Goal: Task Accomplishment & Management: Manage account settings

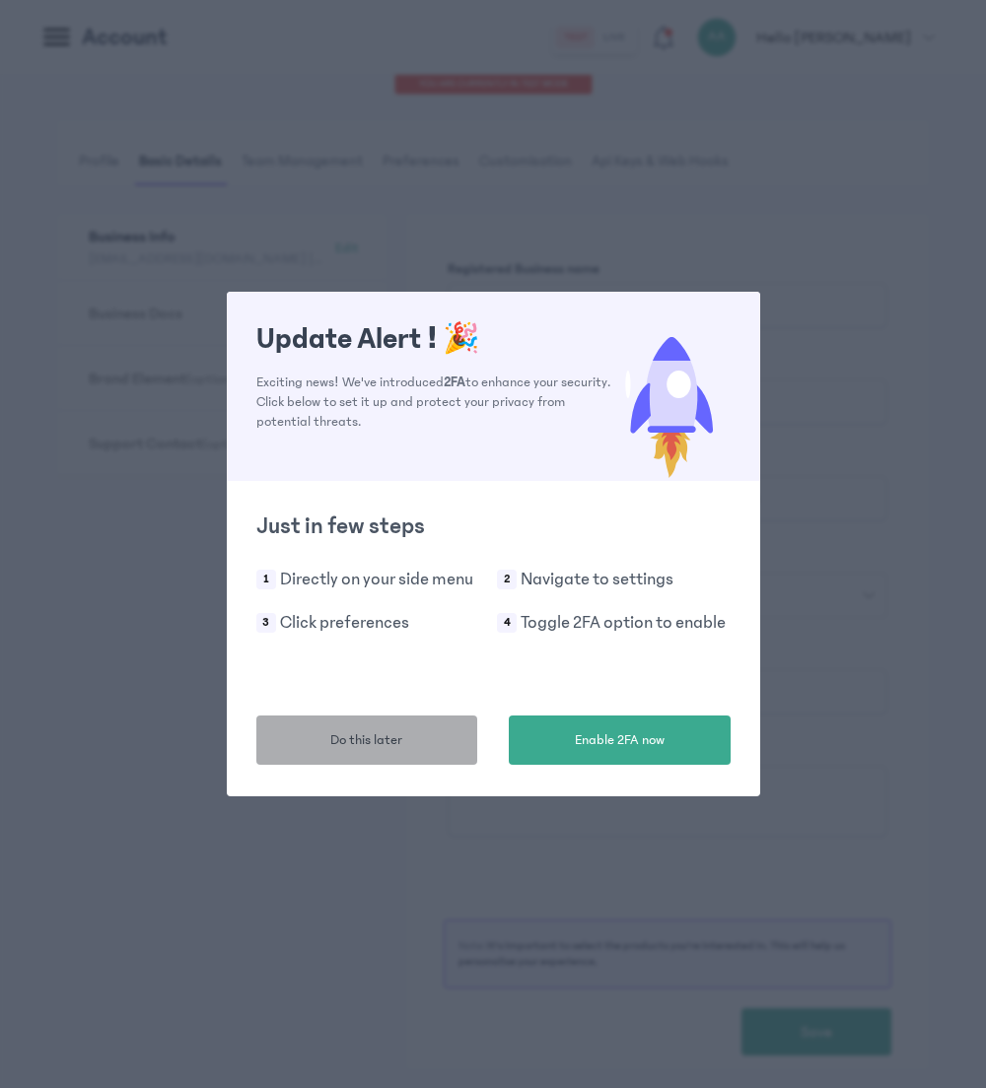
click at [388, 746] on span "Do this later" at bounding box center [366, 740] width 72 height 21
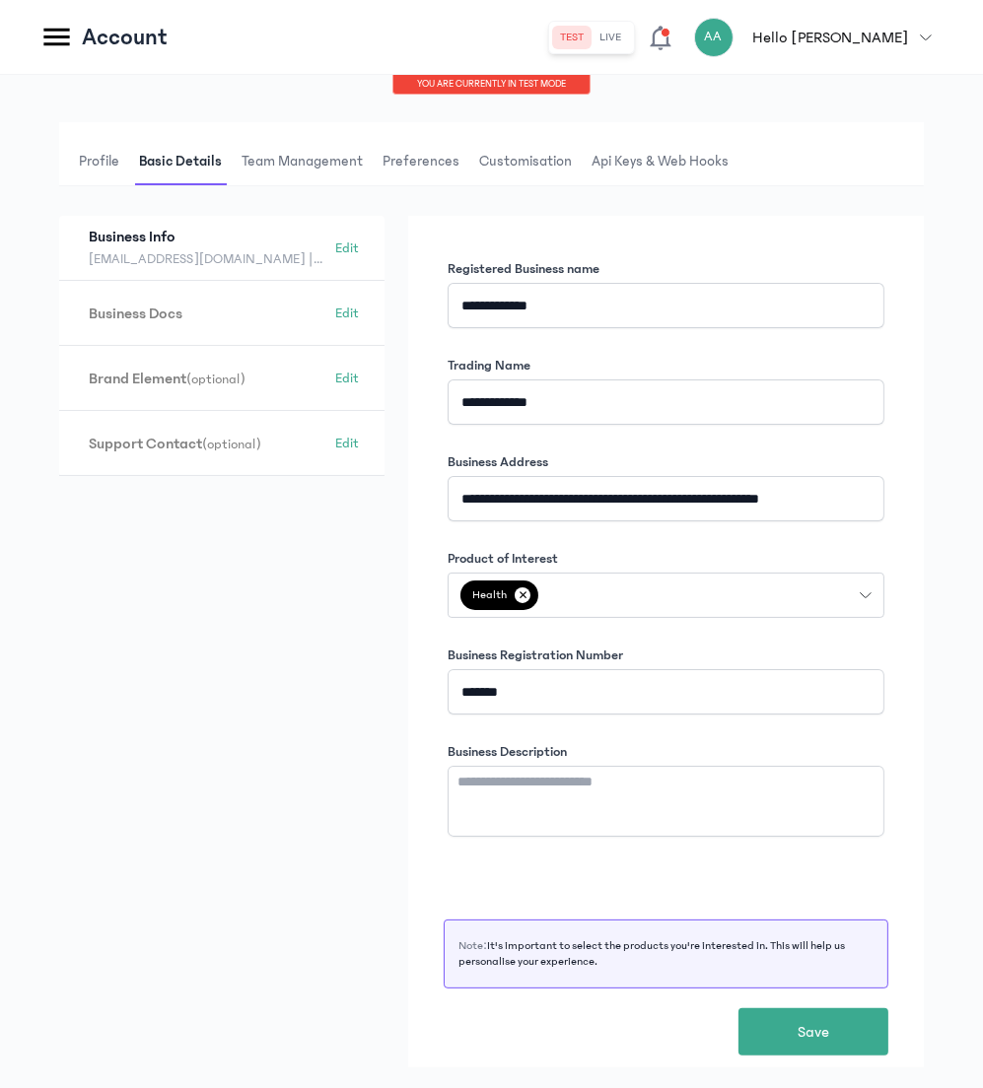
click at [52, 39] on icon at bounding box center [56, 37] width 34 height 34
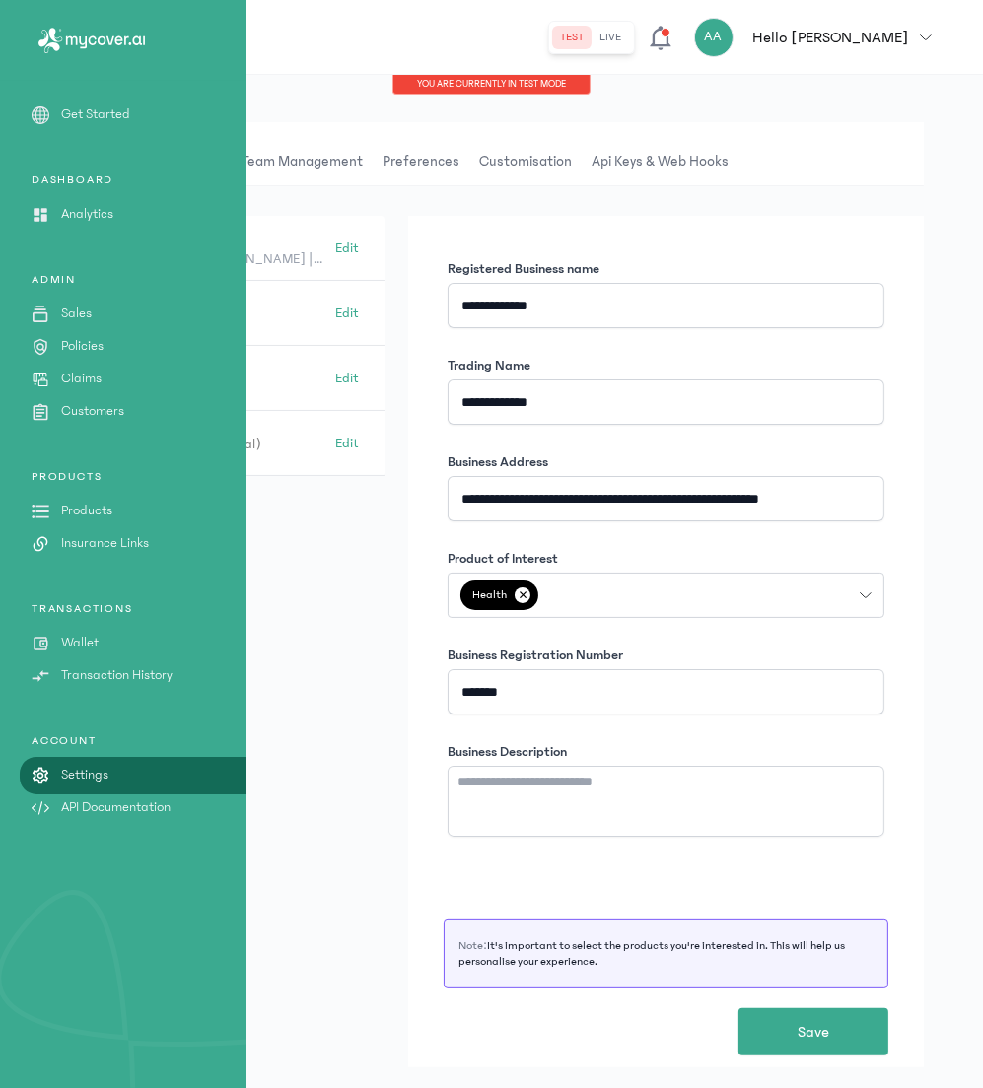
click at [71, 343] on p "Policies" at bounding box center [82, 346] width 42 height 21
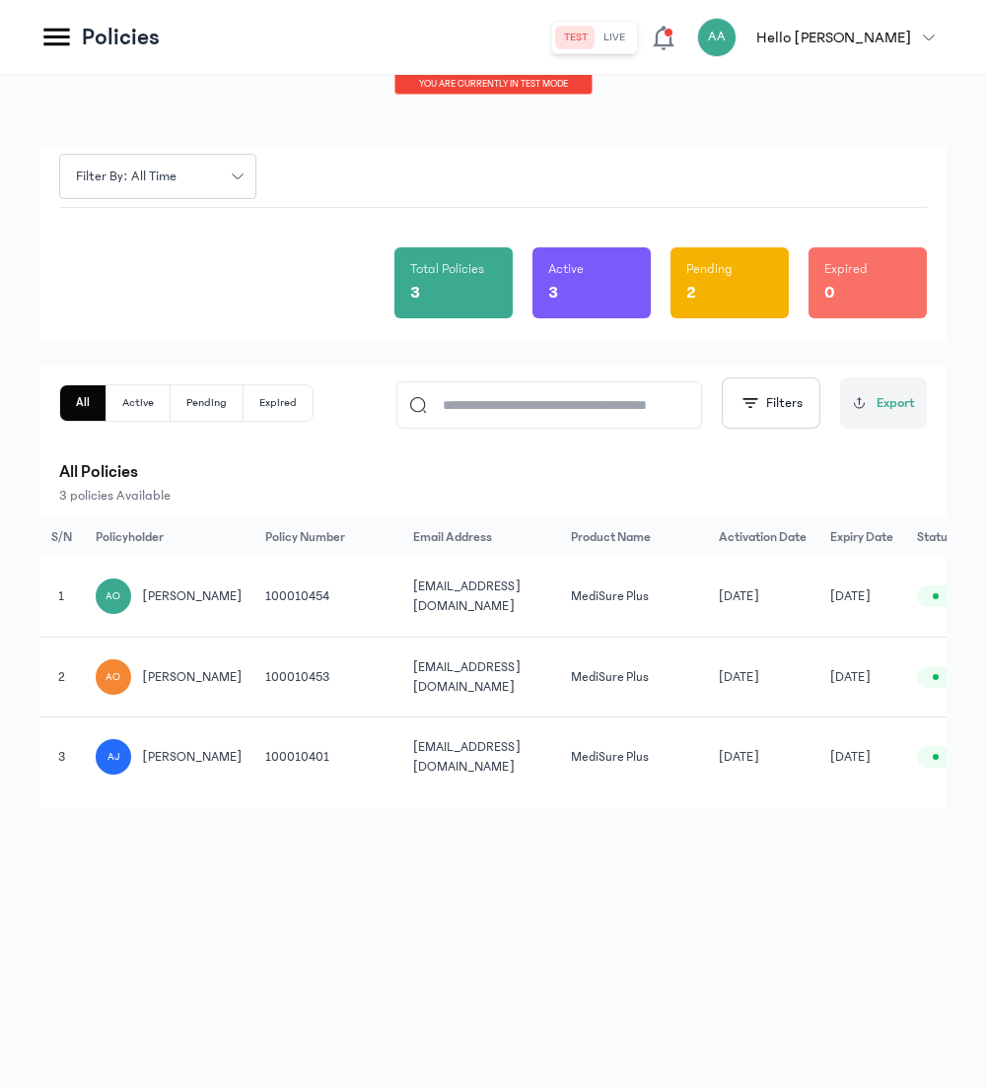
click at [195, 676] on span "[PERSON_NAME]" at bounding box center [193, 677] width 100 height 20
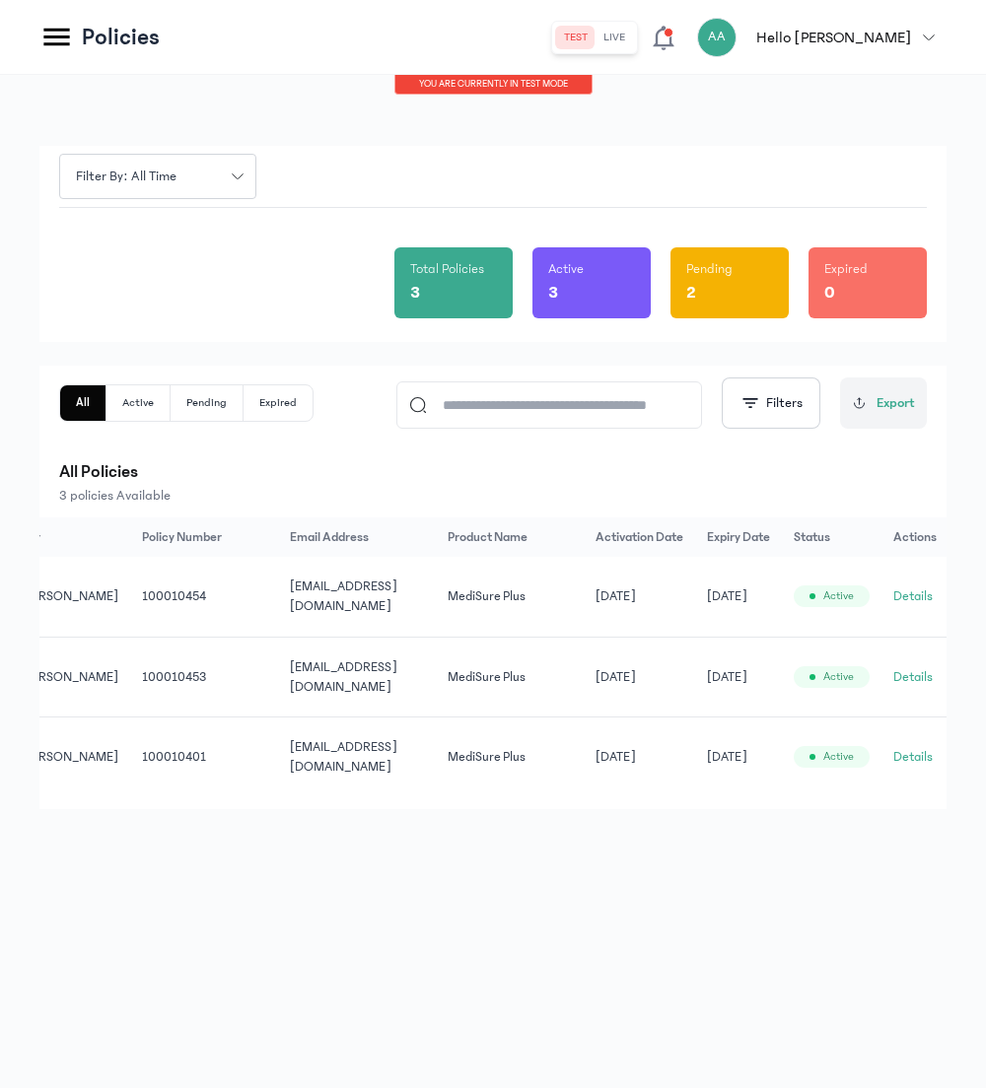
click at [904, 670] on button "Details" at bounding box center [912, 677] width 39 height 20
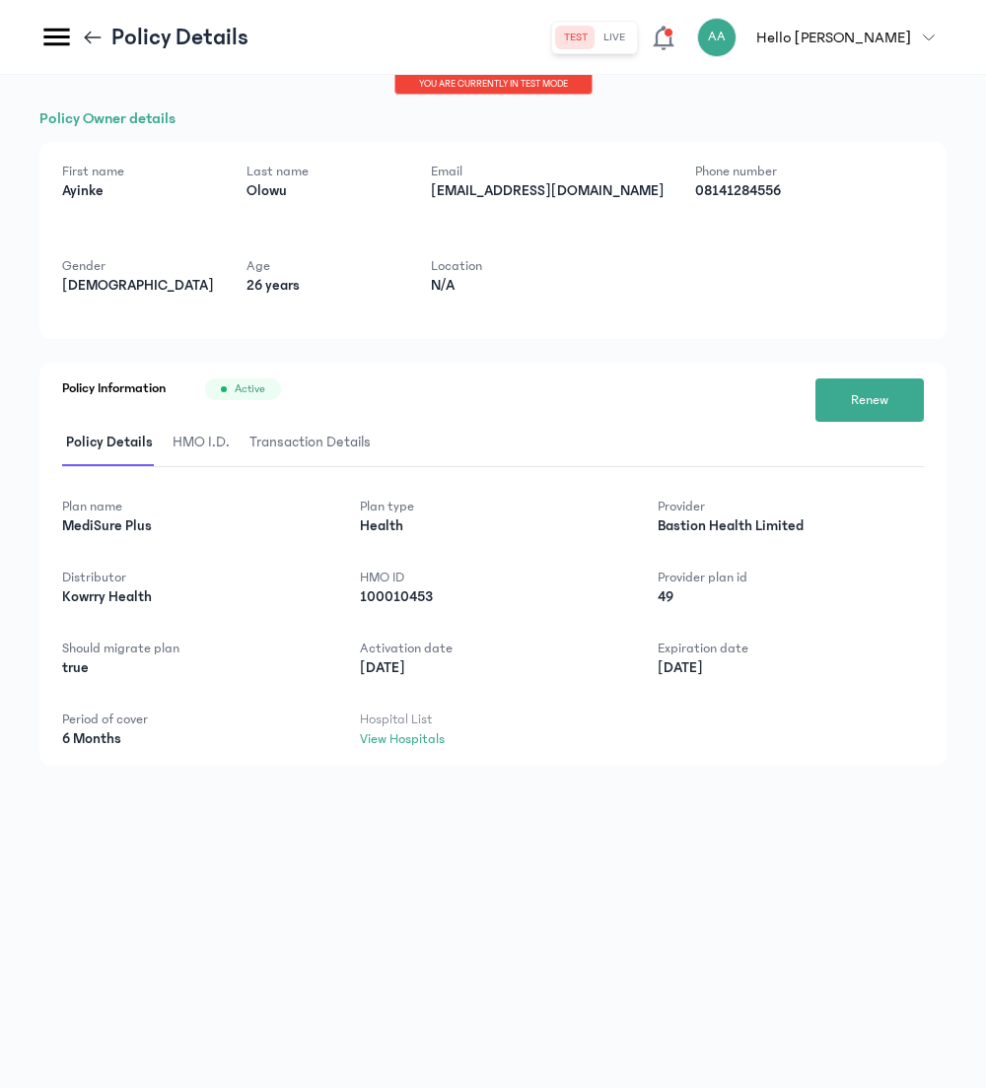
click at [202, 442] on span "HMO I.D." at bounding box center [201, 443] width 65 height 46
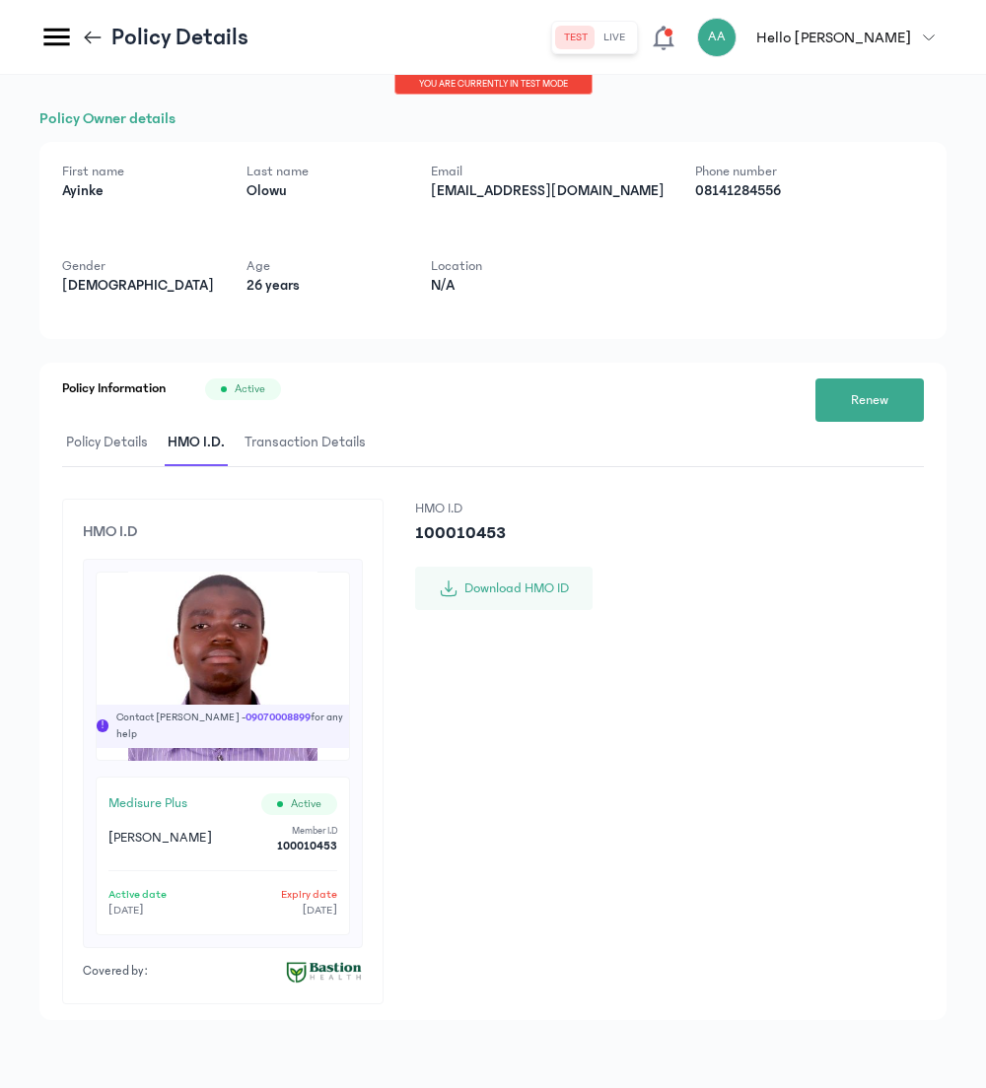
click at [475, 191] on p "[EMAIL_ADDRESS][DOMAIN_NAME]" at bounding box center [547, 191] width 233 height 20
click at [475, 191] on p "abdulazeezojimoh@gmail.com" at bounding box center [547, 191] width 233 height 20
copy p "abdulazeezojimoh"
click at [57, 43] on icon at bounding box center [56, 38] width 26 height 18
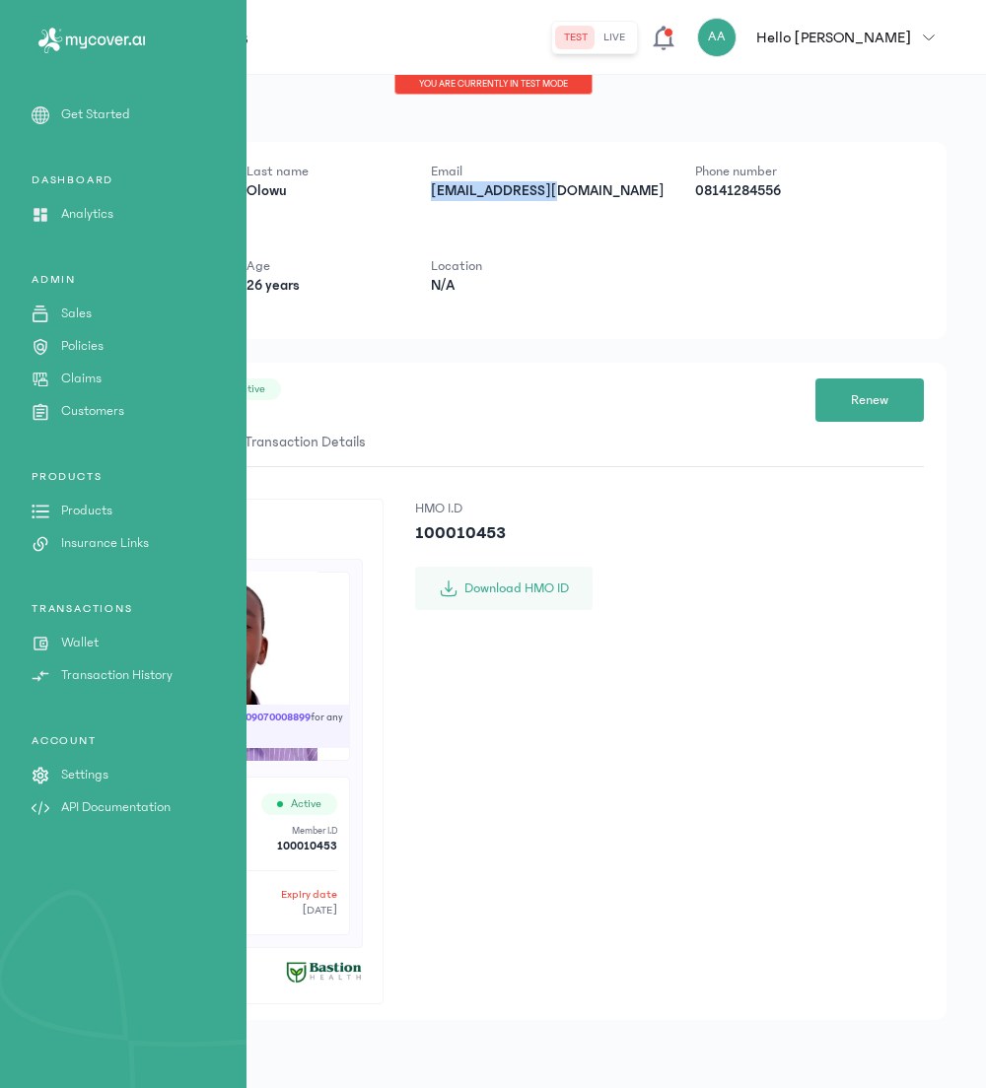
click at [73, 645] on p "Wallet" at bounding box center [79, 643] width 37 height 21
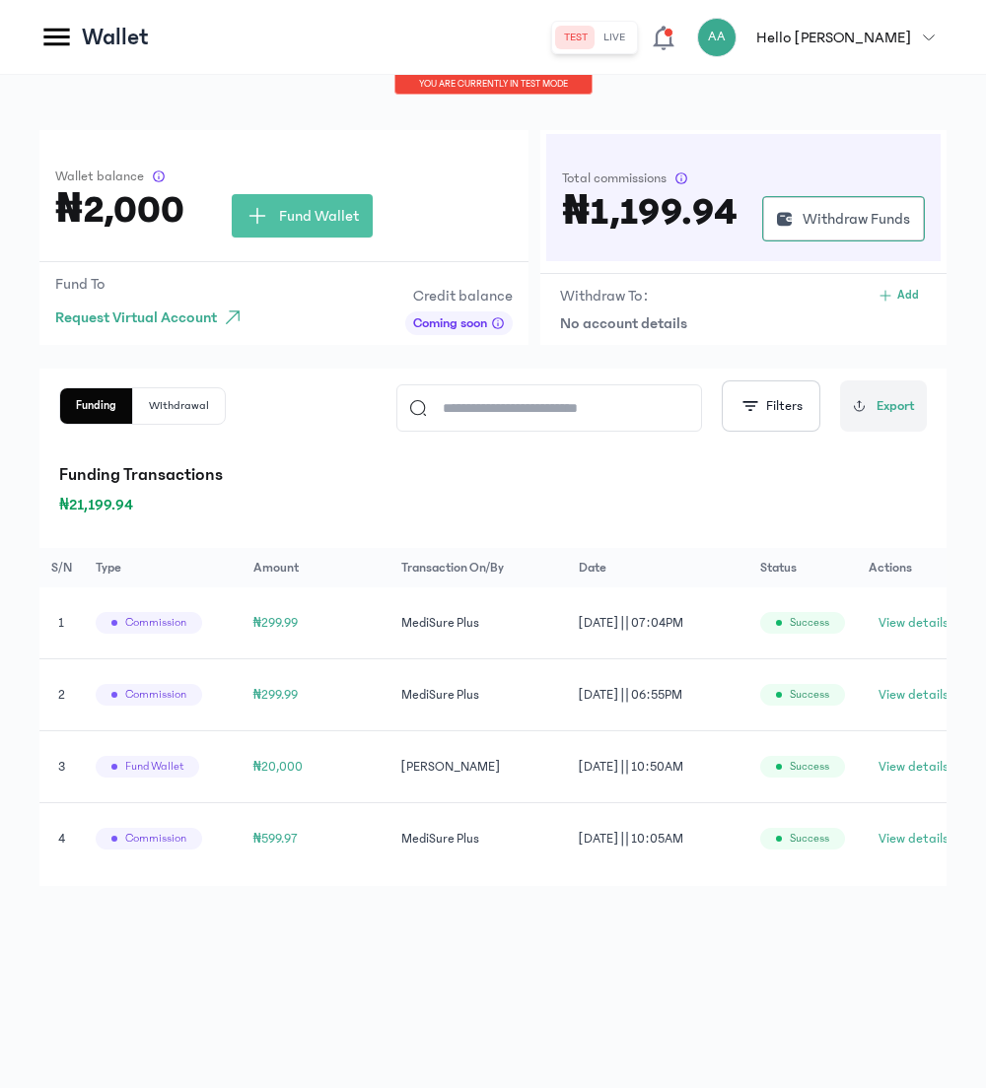
click at [307, 471] on p "Funding Transactions" at bounding box center [492, 475] width 867 height 28
click at [279, 210] on span "Fund Wallet" at bounding box center [319, 216] width 80 height 24
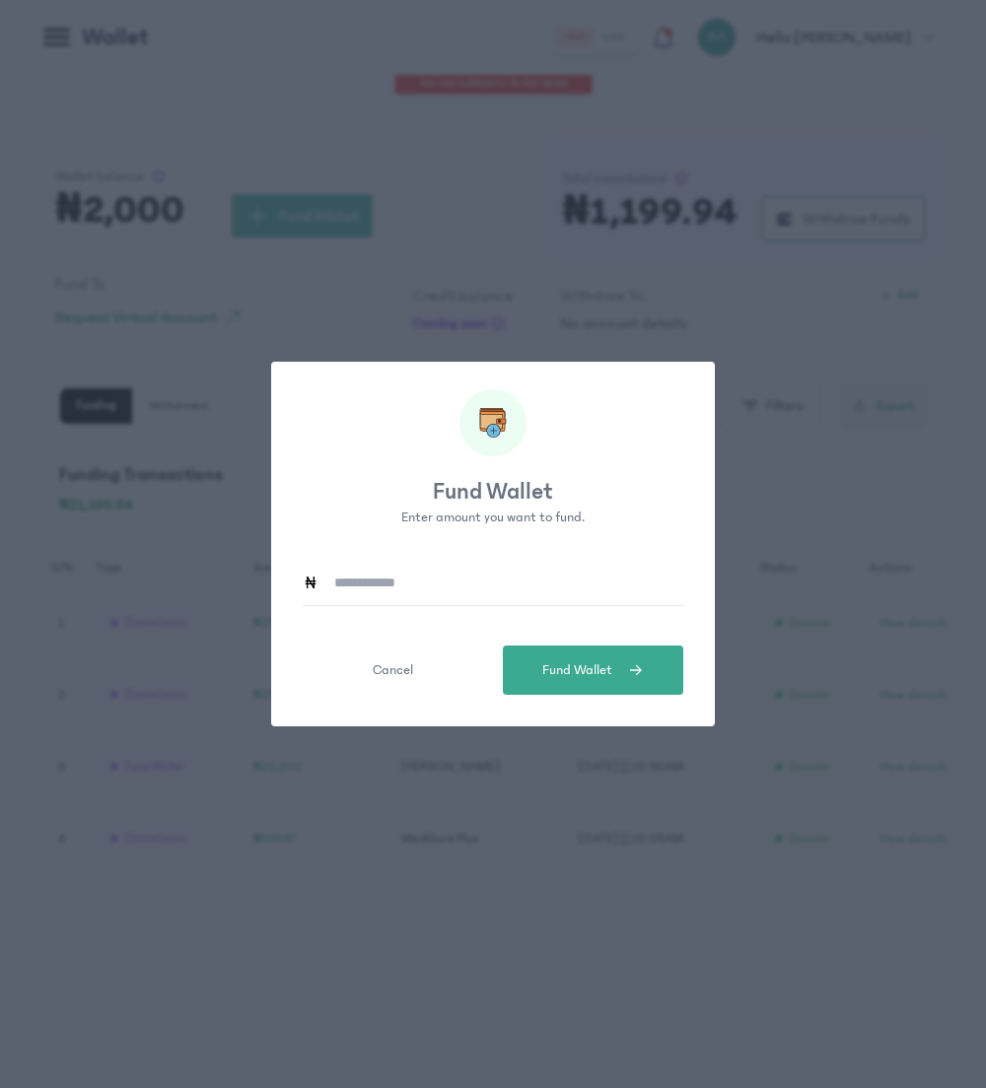
click at [428, 586] on input at bounding box center [500, 582] width 365 height 45
type input "*******"
click at [598, 670] on span "Fund Wallet" at bounding box center [577, 670] width 70 height 21
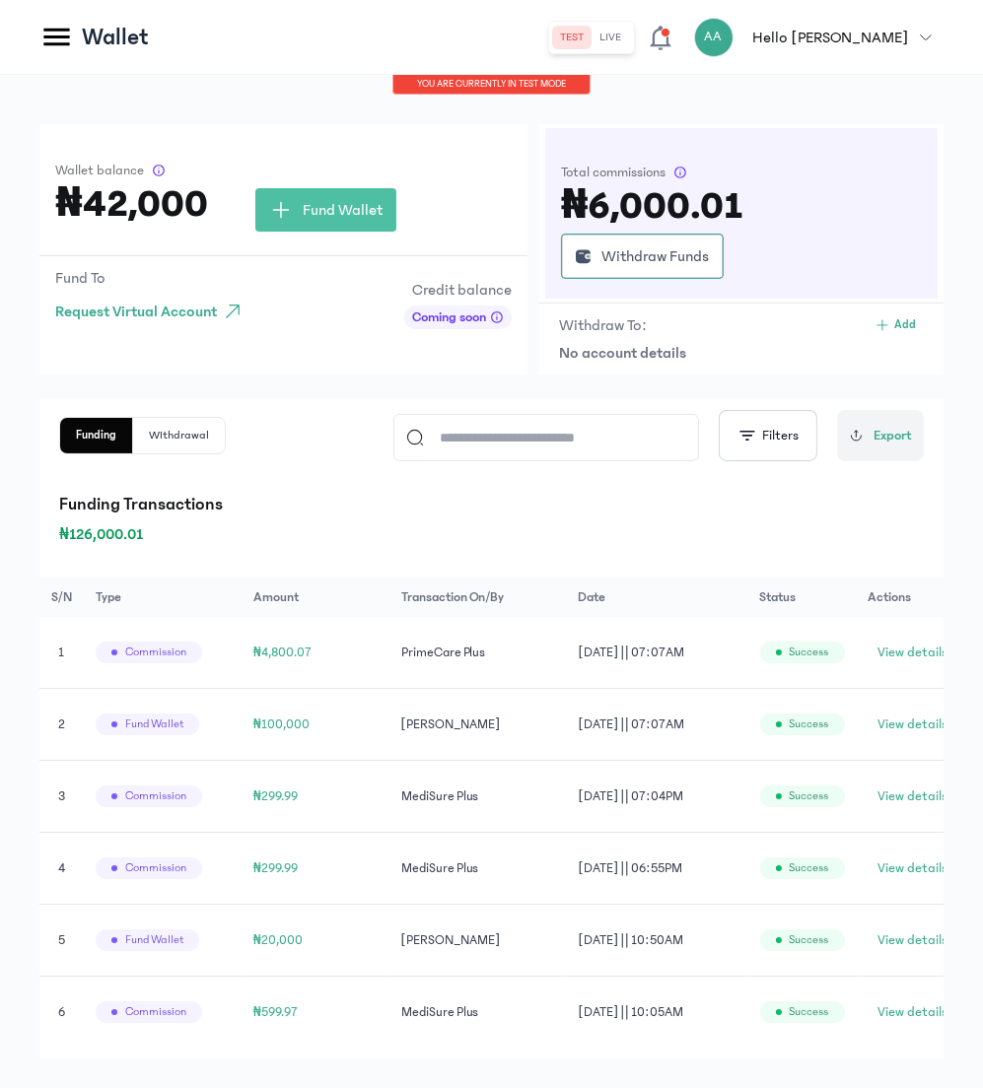
click at [355, 491] on p "Funding Transactions" at bounding box center [491, 505] width 864 height 28
click at [880, 637] on button "View details" at bounding box center [913, 653] width 90 height 32
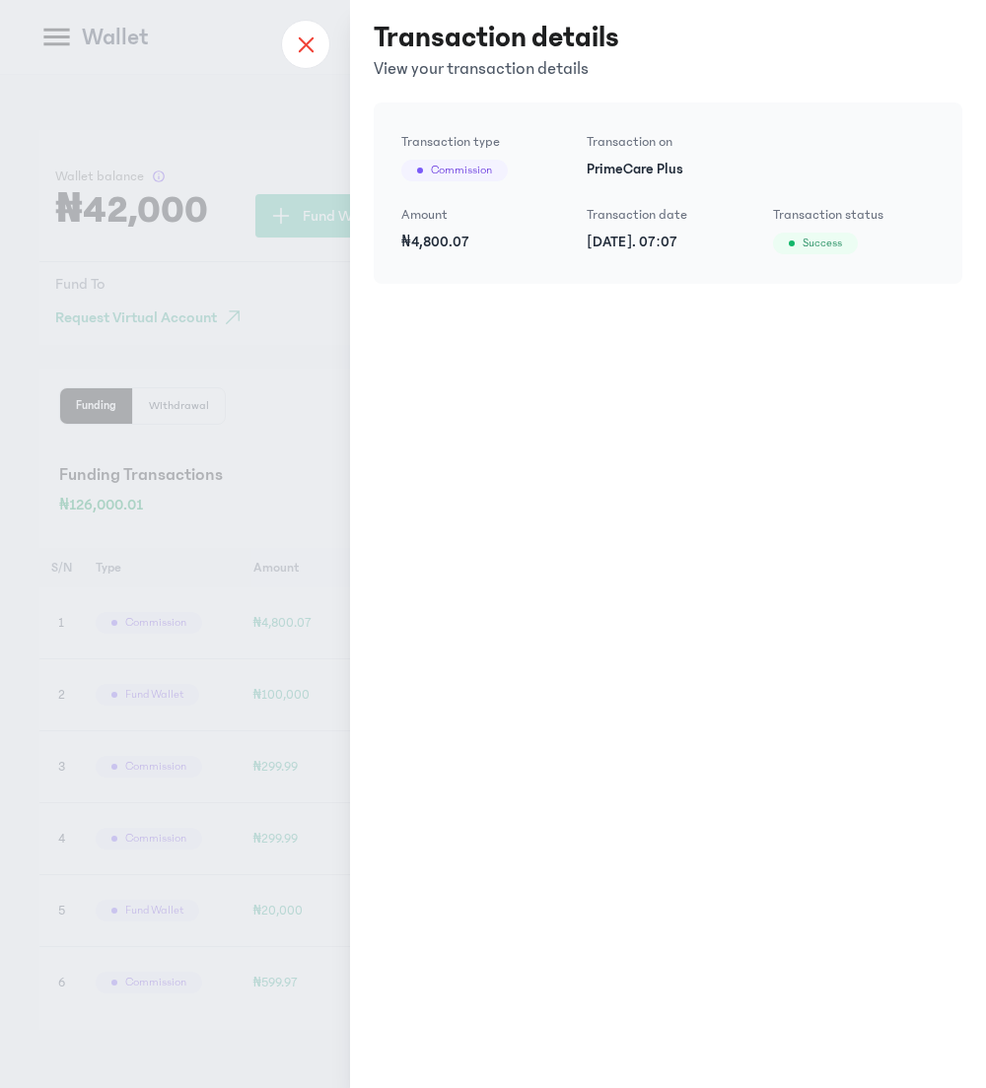
click at [298, 42] on icon at bounding box center [306, 44] width 16 height 18
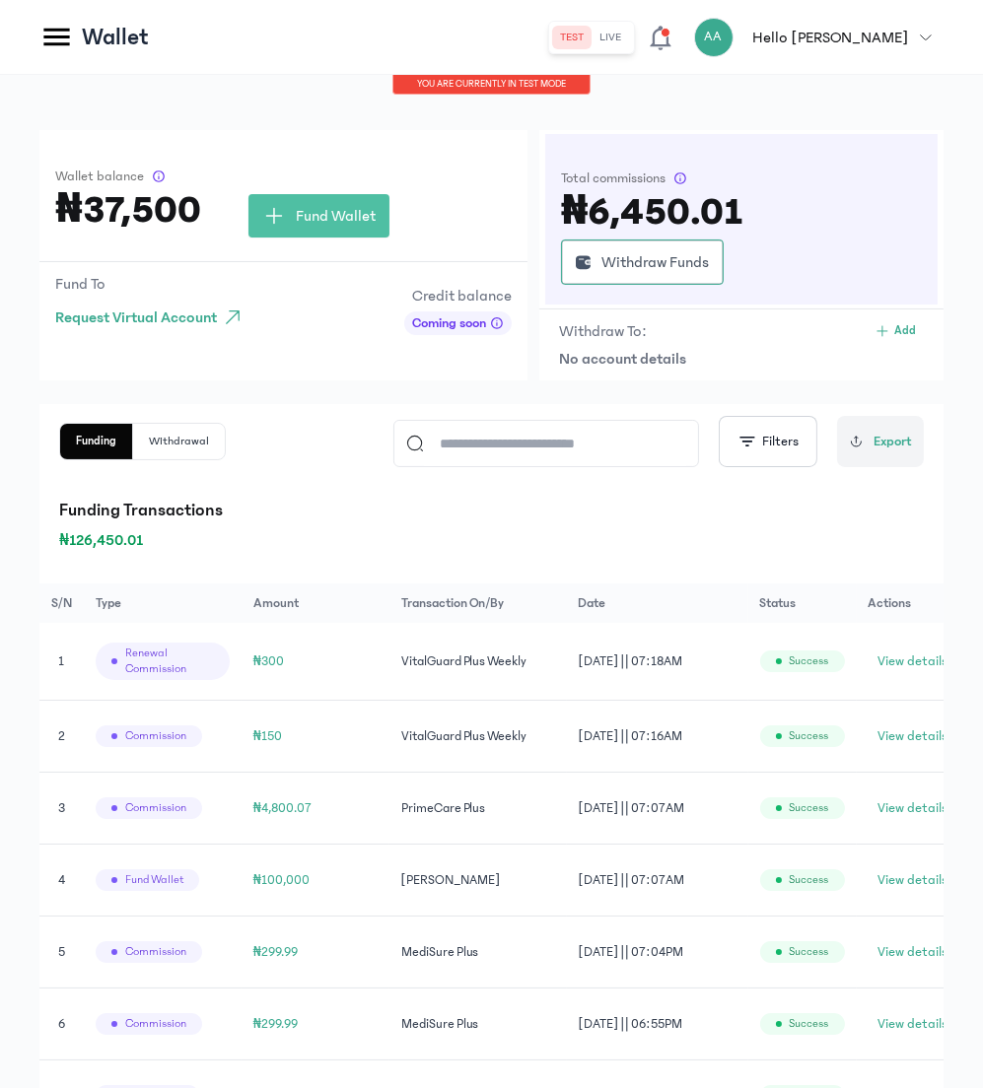
click at [45, 34] on icon at bounding box center [56, 37] width 34 height 34
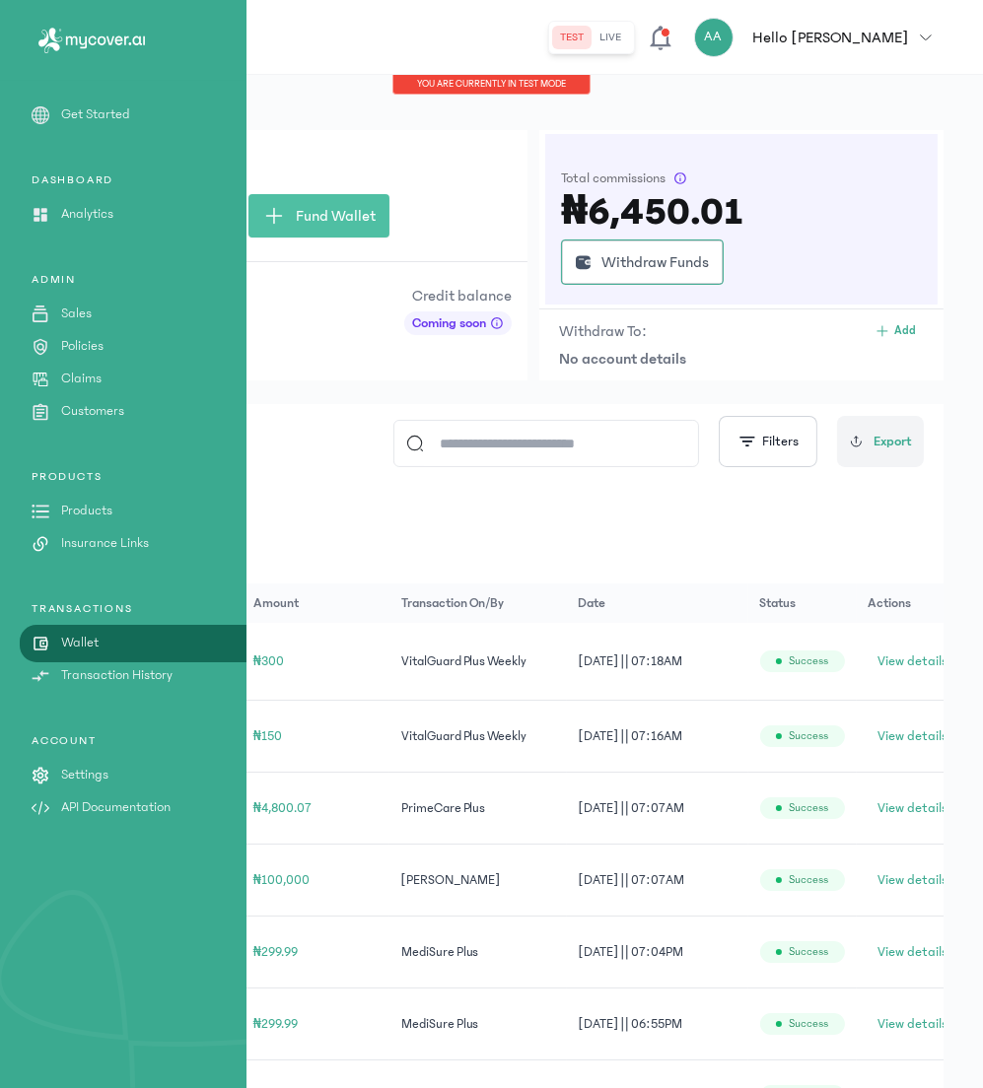
click at [73, 341] on p "Policies" at bounding box center [82, 346] width 42 height 21
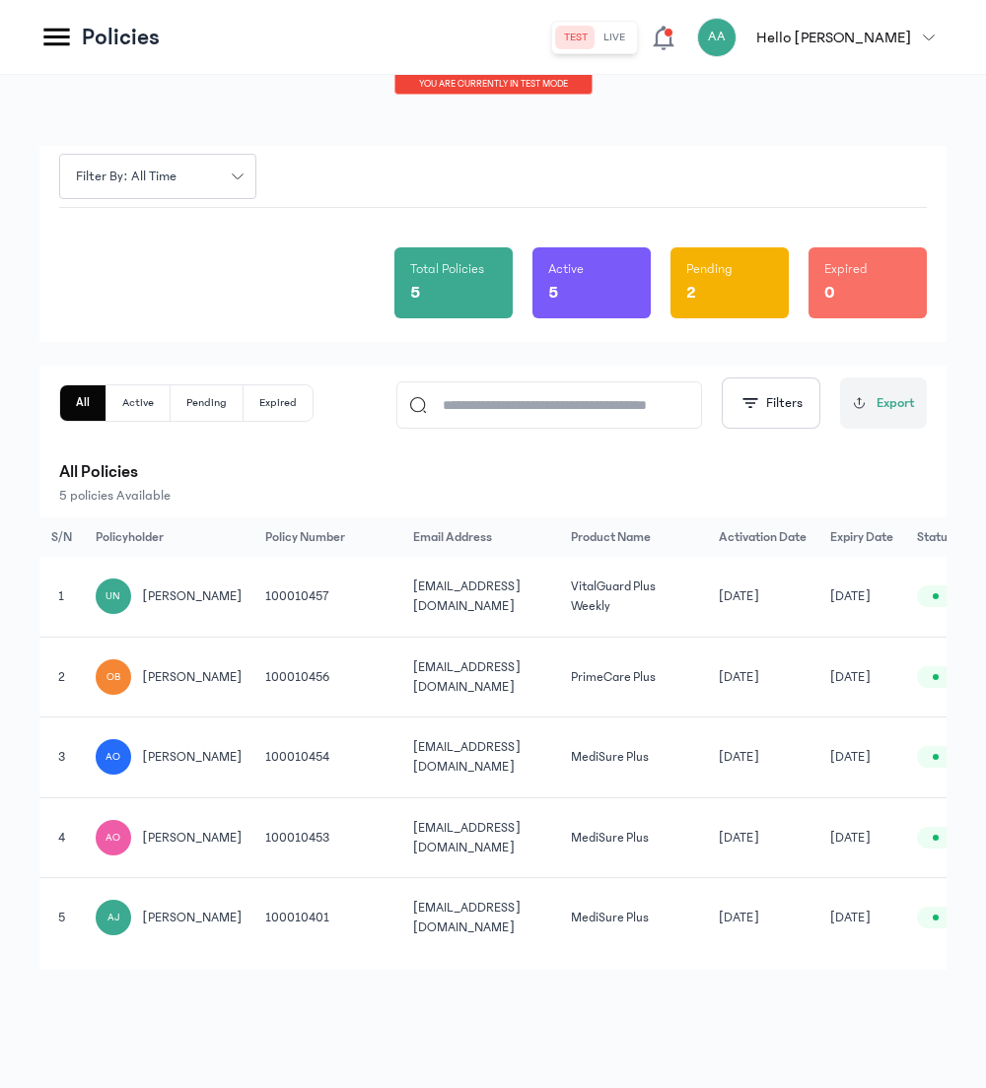
click at [243, 396] on button "Pending" at bounding box center [277, 402] width 69 height 35
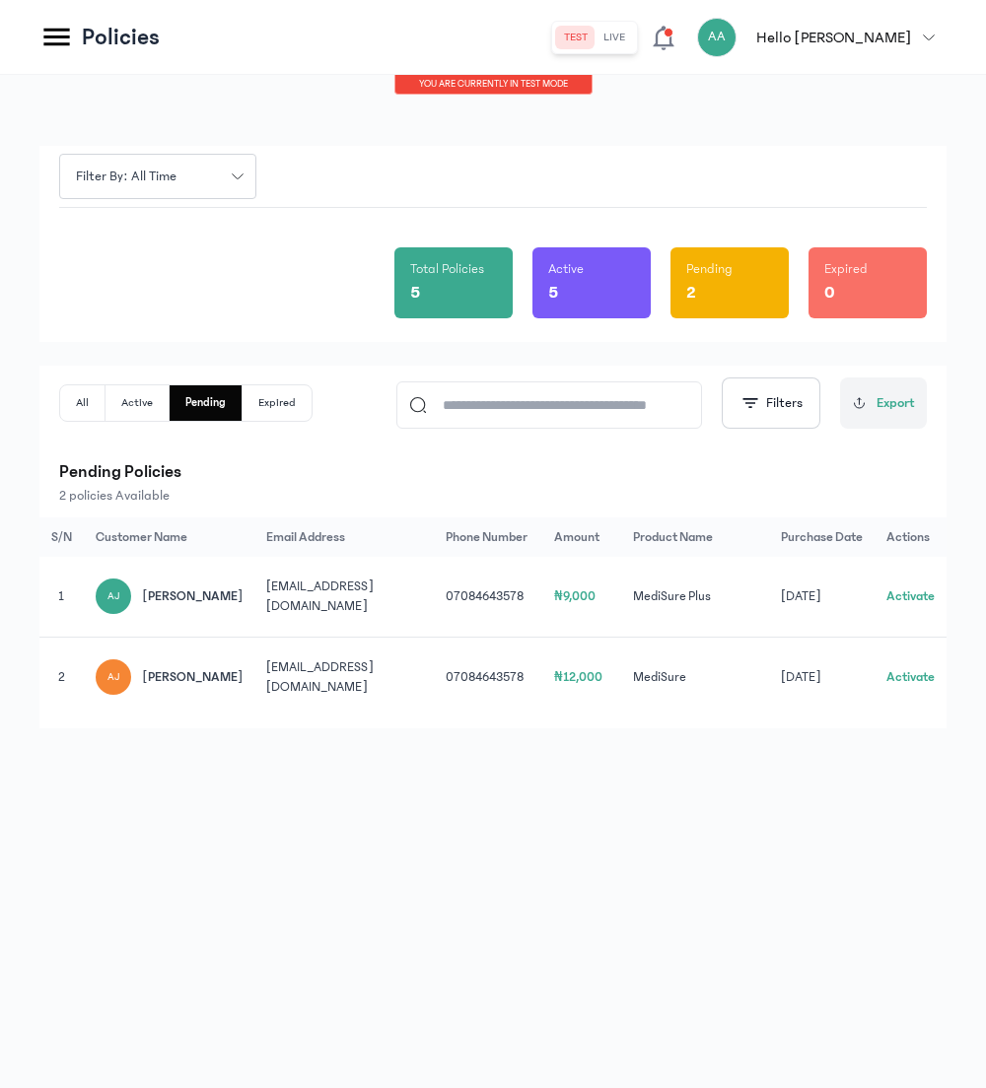
scroll to position [0, 6]
click at [716, 284] on div "2" at bounding box center [729, 293] width 87 height 28
click at [170, 404] on button "Active" at bounding box center [206, 402] width 73 height 35
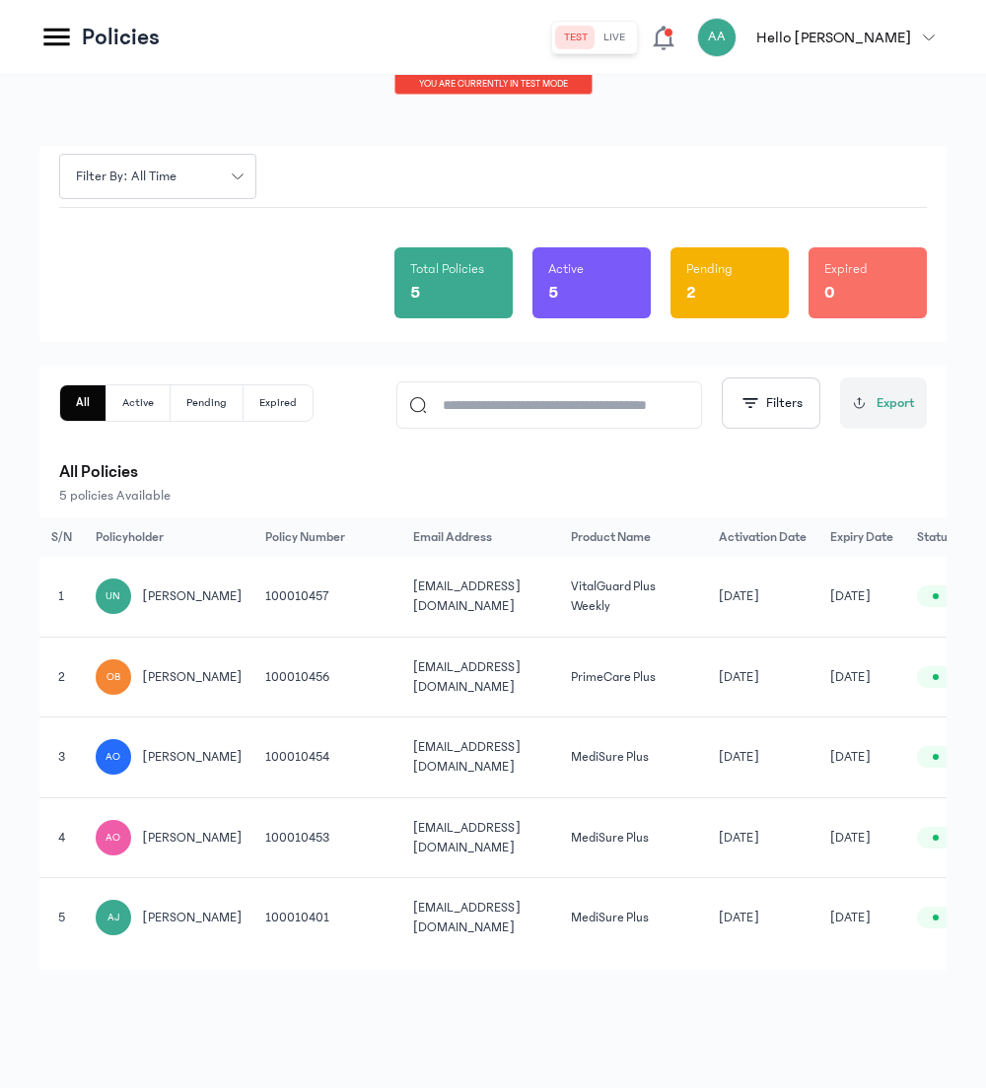
scroll to position [0, 123]
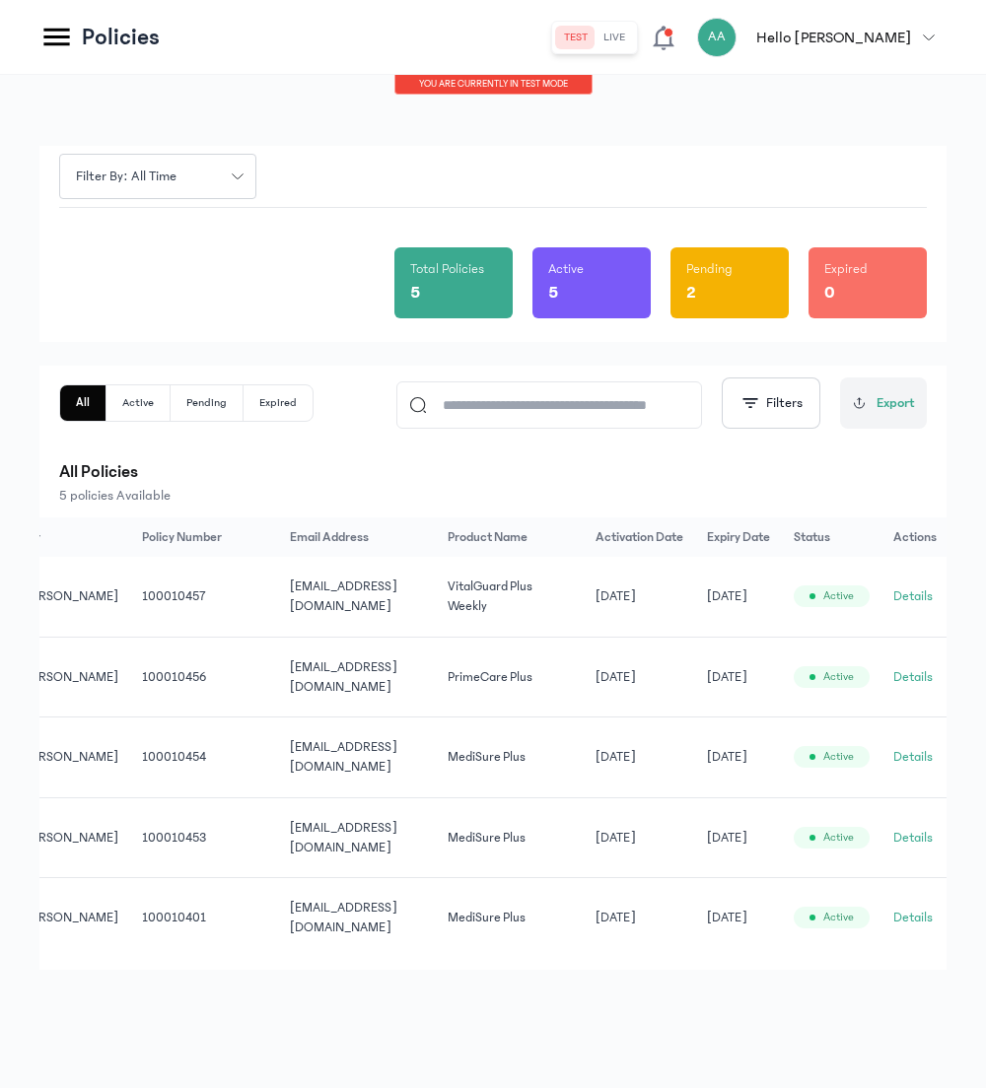
click at [917, 591] on button "Details" at bounding box center [912, 596] width 39 height 20
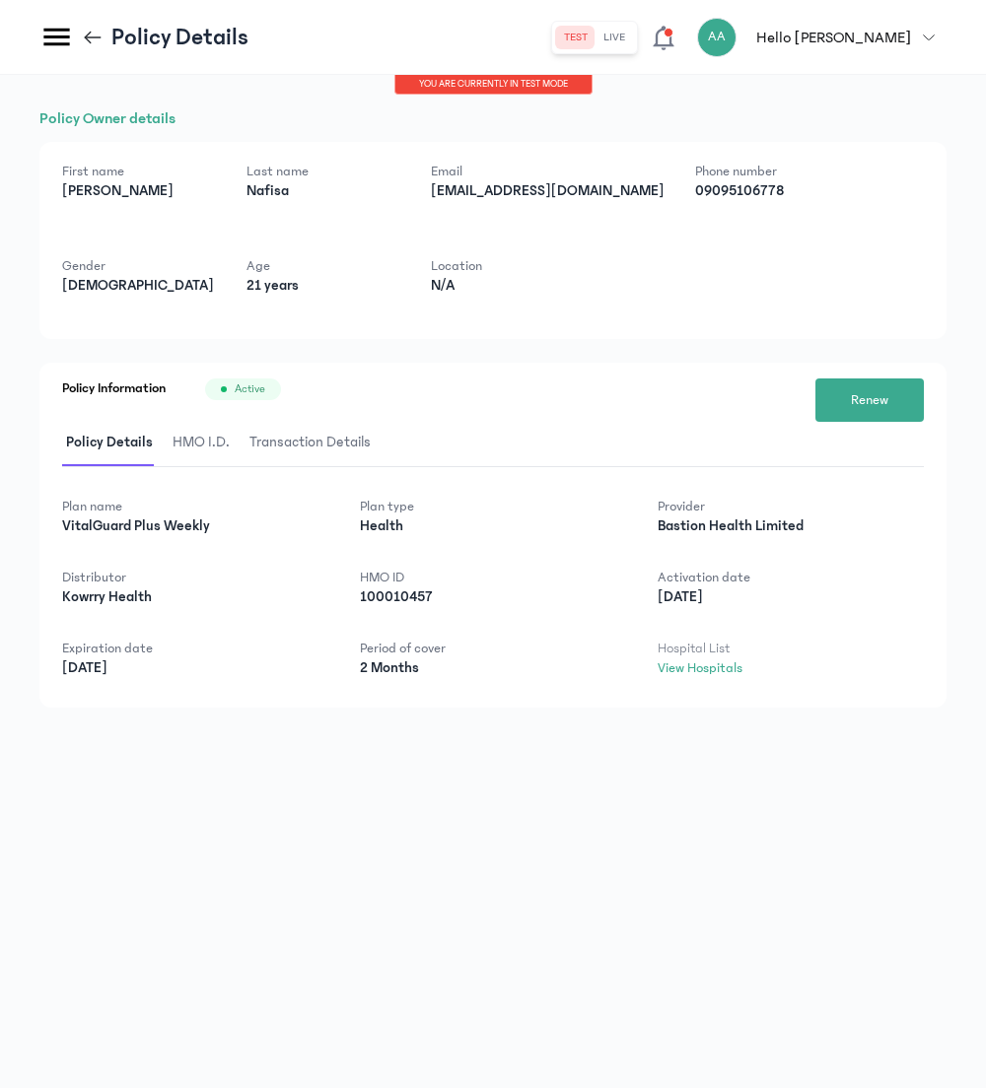
click at [289, 436] on span "Transaction Details" at bounding box center [309, 443] width 129 height 46
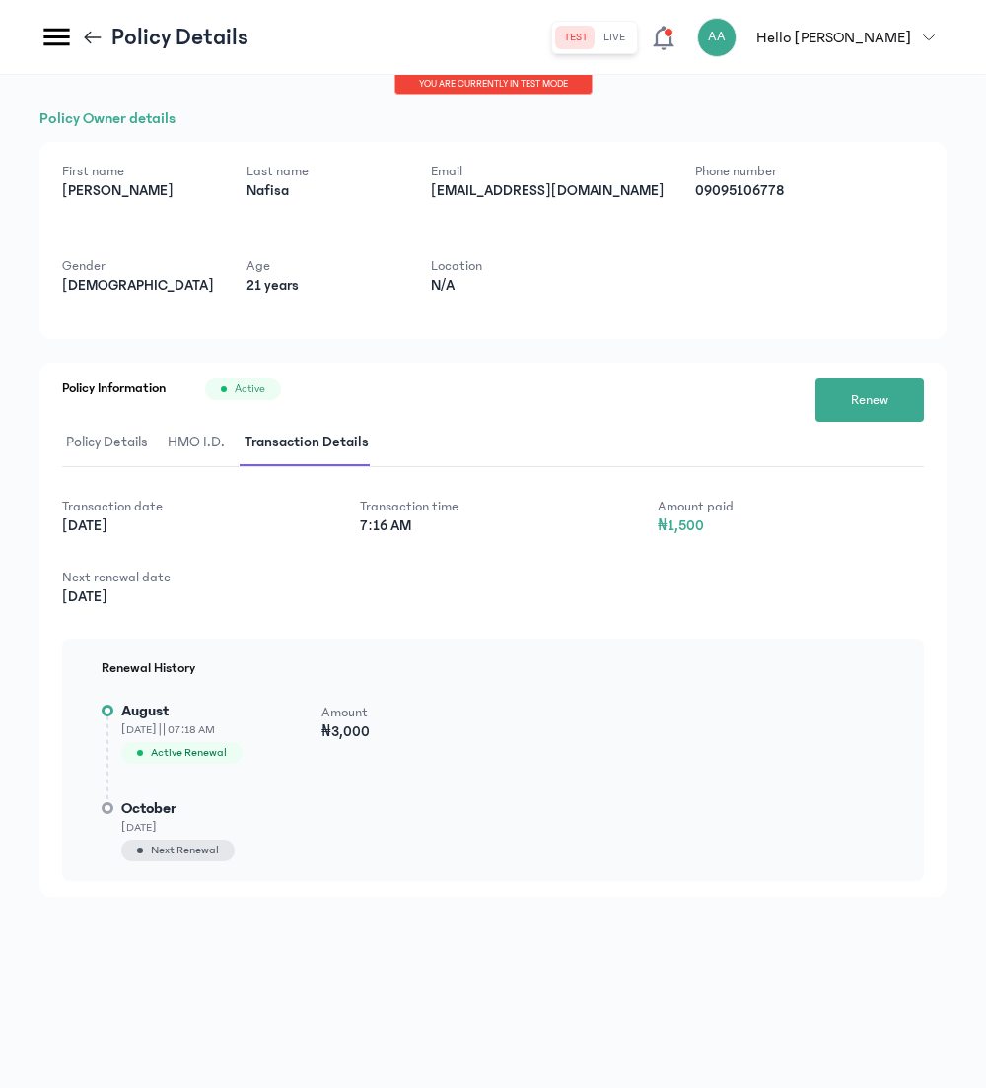
click at [487, 318] on div "Location N/A" at bounding box center [507, 287] width 153 height 63
click at [210, 445] on span "HMO I.D." at bounding box center [196, 443] width 65 height 46
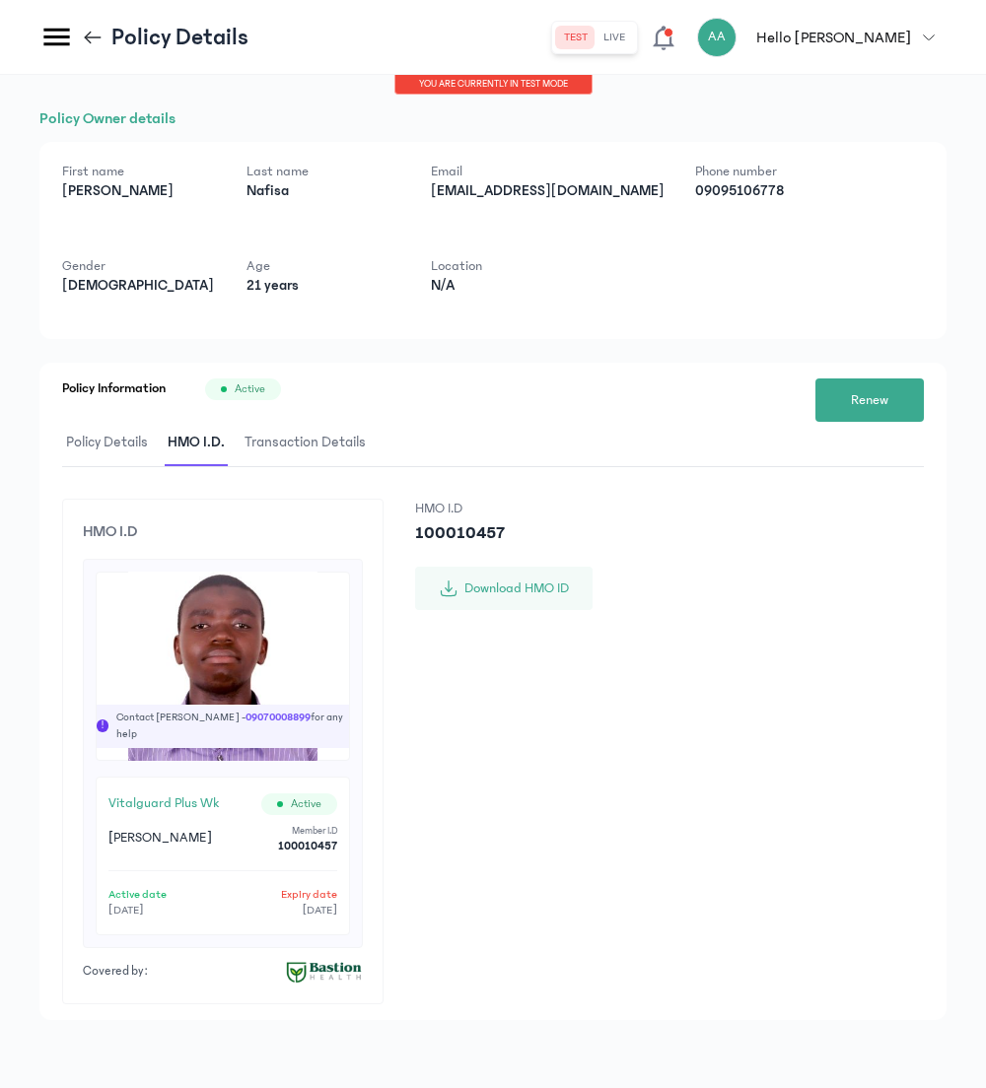
click at [103, 438] on span "Policy Details" at bounding box center [107, 443] width 90 height 46
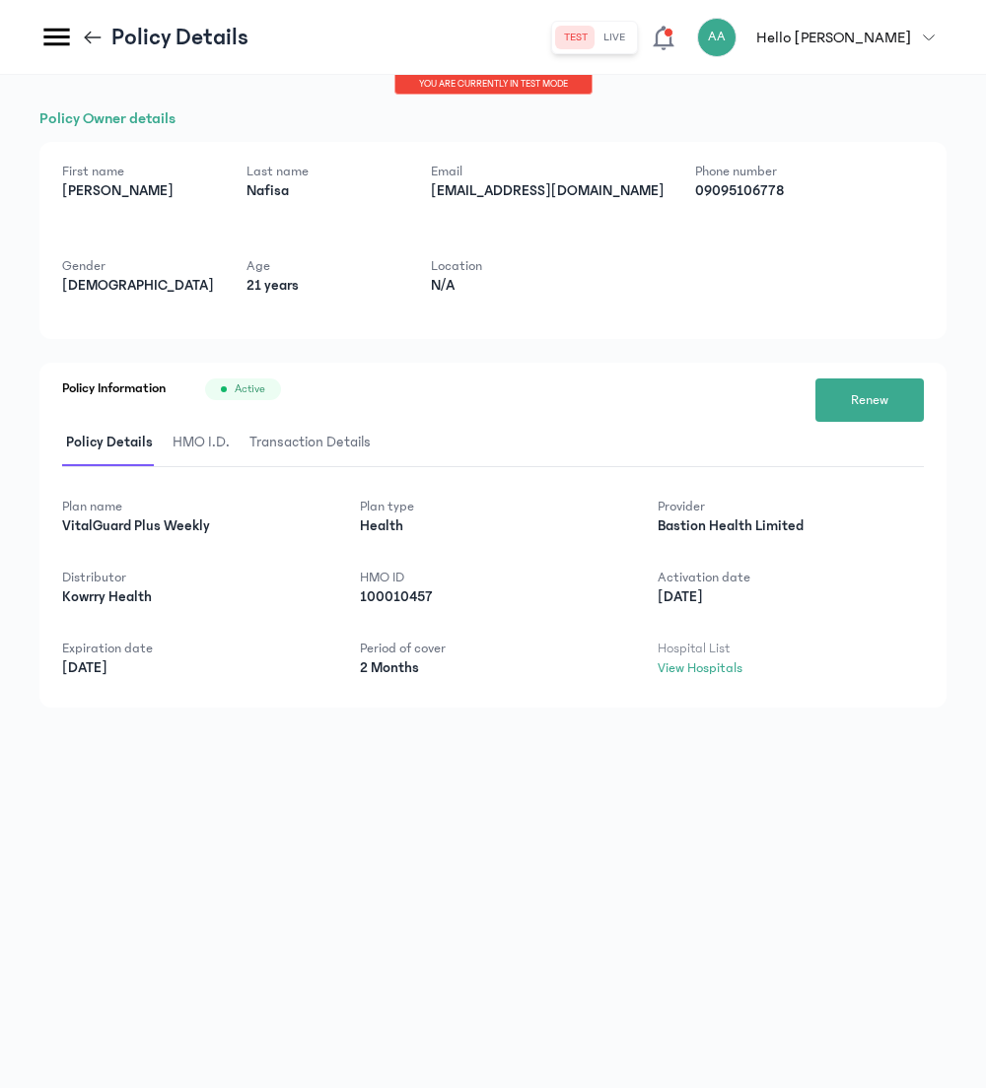
click at [372, 593] on p "100010457" at bounding box center [493, 597] width 266 height 20
copy p "100010457"
